Goal: Information Seeking & Learning: Learn about a topic

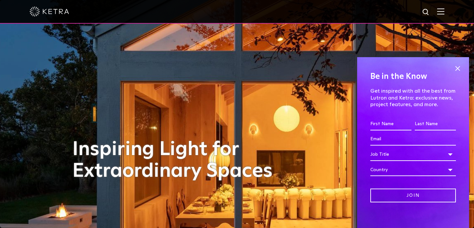
click at [441, 13] on img at bounding box center [440, 11] width 7 height 6
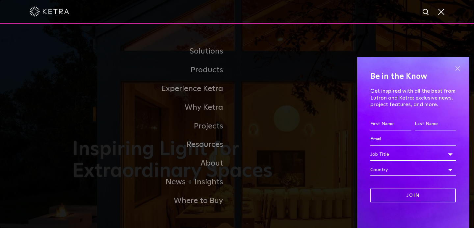
click at [458, 67] on span at bounding box center [457, 69] width 10 height 10
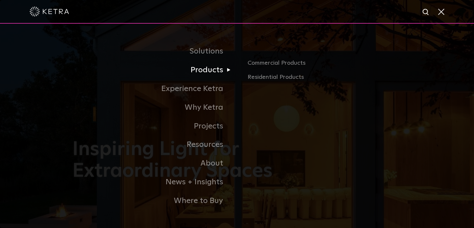
click at [216, 75] on link "Products" at bounding box center [154, 70] width 165 height 19
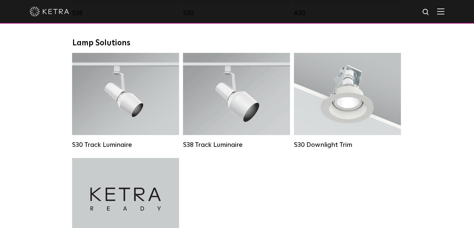
scroll to position [594, 0]
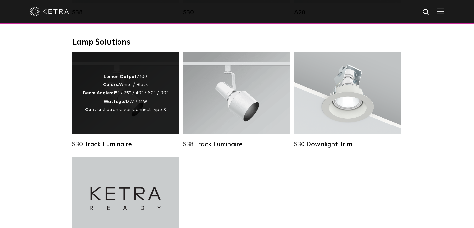
click at [110, 143] on div "S30 Track Luminaire" at bounding box center [125, 144] width 107 height 8
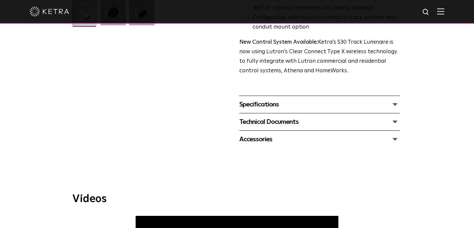
scroll to position [212, 0]
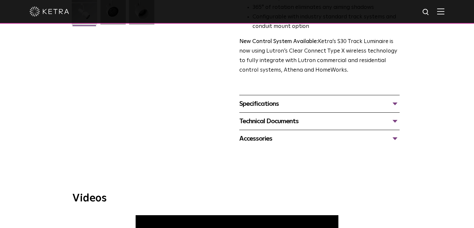
click at [254, 134] on div "Accessories" at bounding box center [319, 139] width 160 height 11
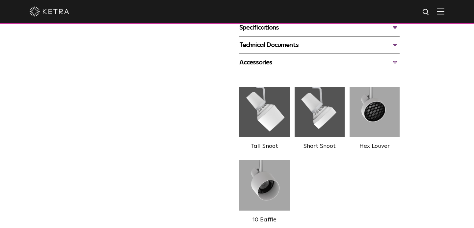
scroll to position [288, 0]
click at [276, 112] on img at bounding box center [264, 112] width 50 height 56
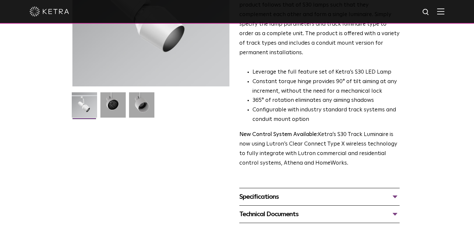
scroll to position [118, 0]
click at [259, 192] on div "Specifications" at bounding box center [319, 197] width 160 height 11
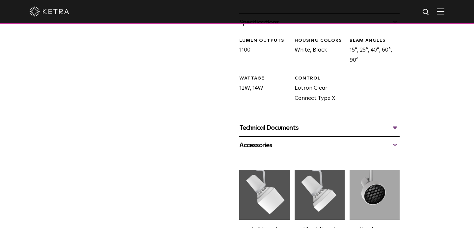
scroll to position [322, 0]
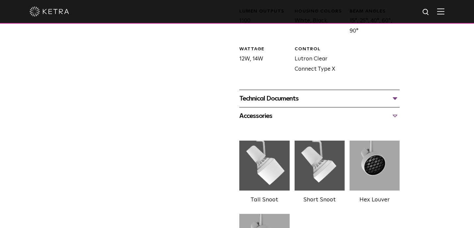
click at [394, 93] on div "Technical Documents" at bounding box center [319, 98] width 160 height 11
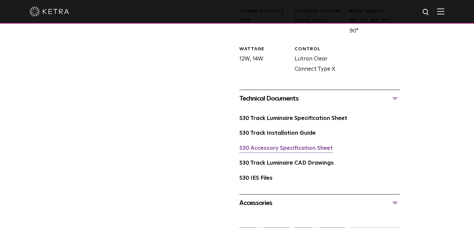
click at [317, 146] on link "S30 Accessory Specification Sheet" at bounding box center [285, 149] width 93 height 6
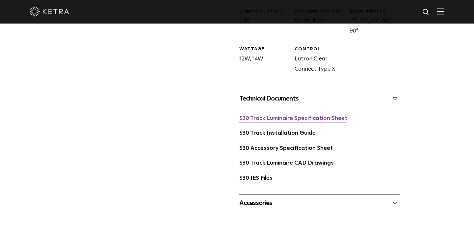
click at [306, 116] on link "S30 Track Luminaire Specification Sheet" at bounding box center [293, 119] width 108 height 6
